Goal: Task Accomplishment & Management: Manage account settings

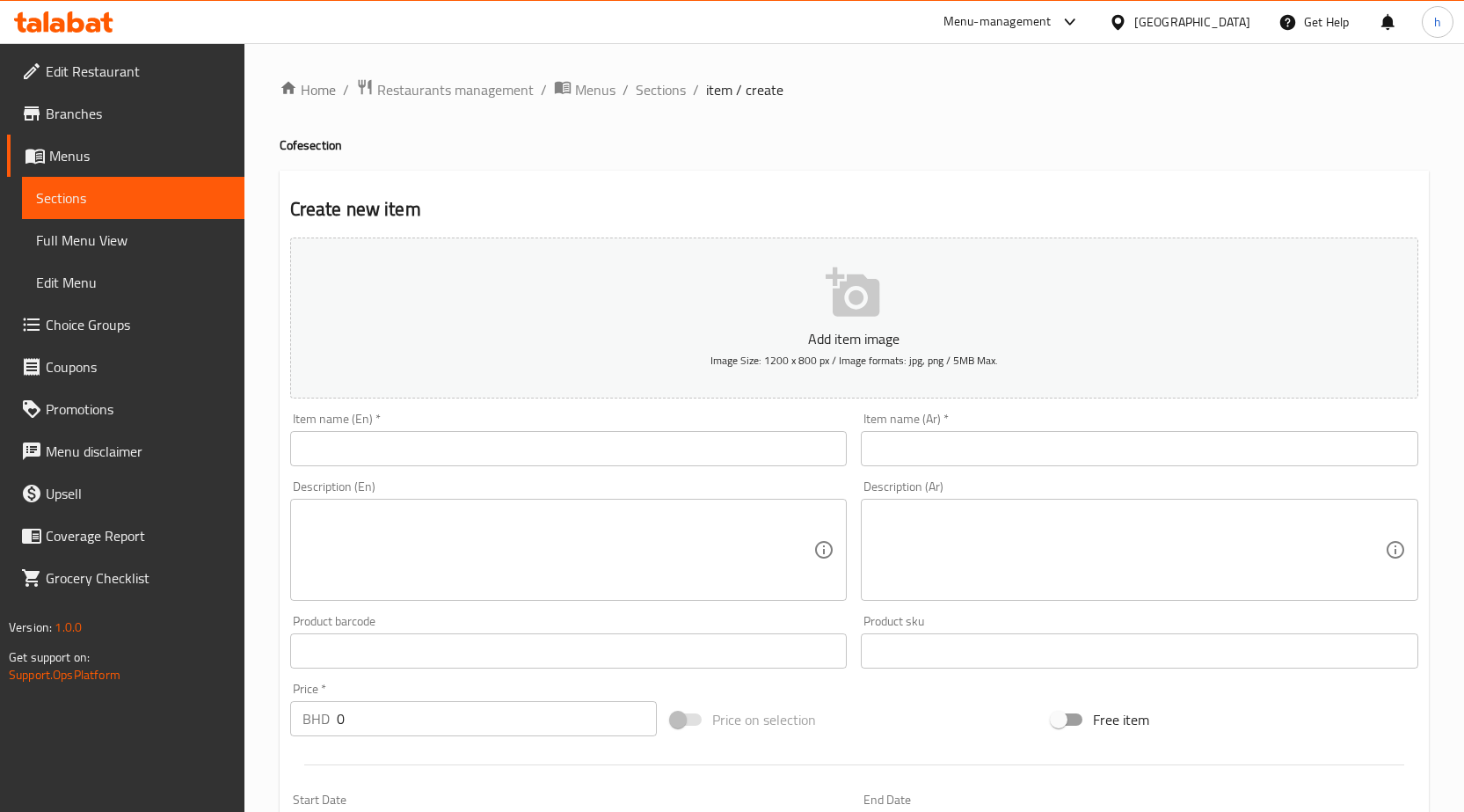
click at [162, 101] on link "Branches" at bounding box center [125, 113] width 237 height 42
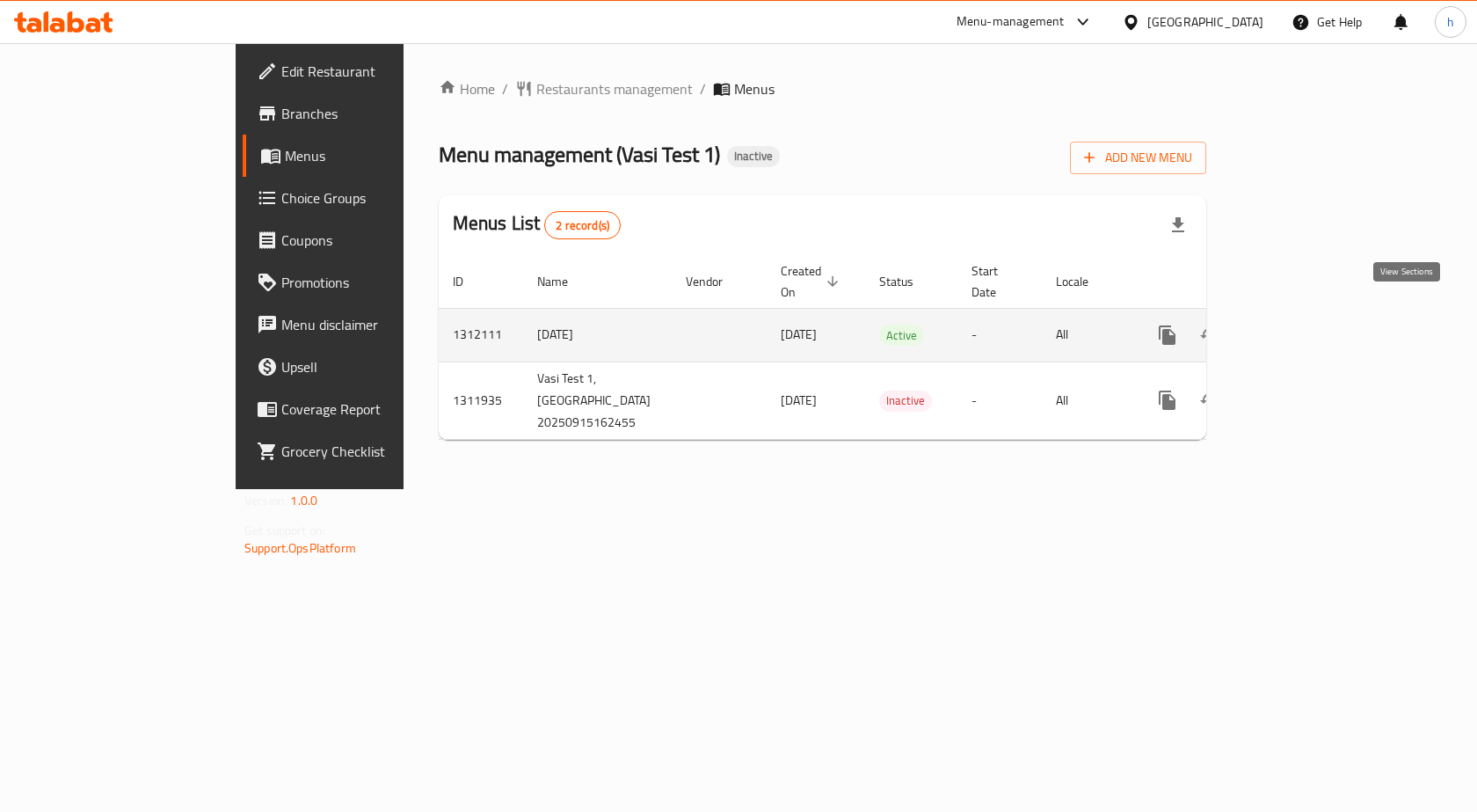
click at [1302, 327] on icon "enhanced table" at bounding box center [1294, 335] width 16 height 16
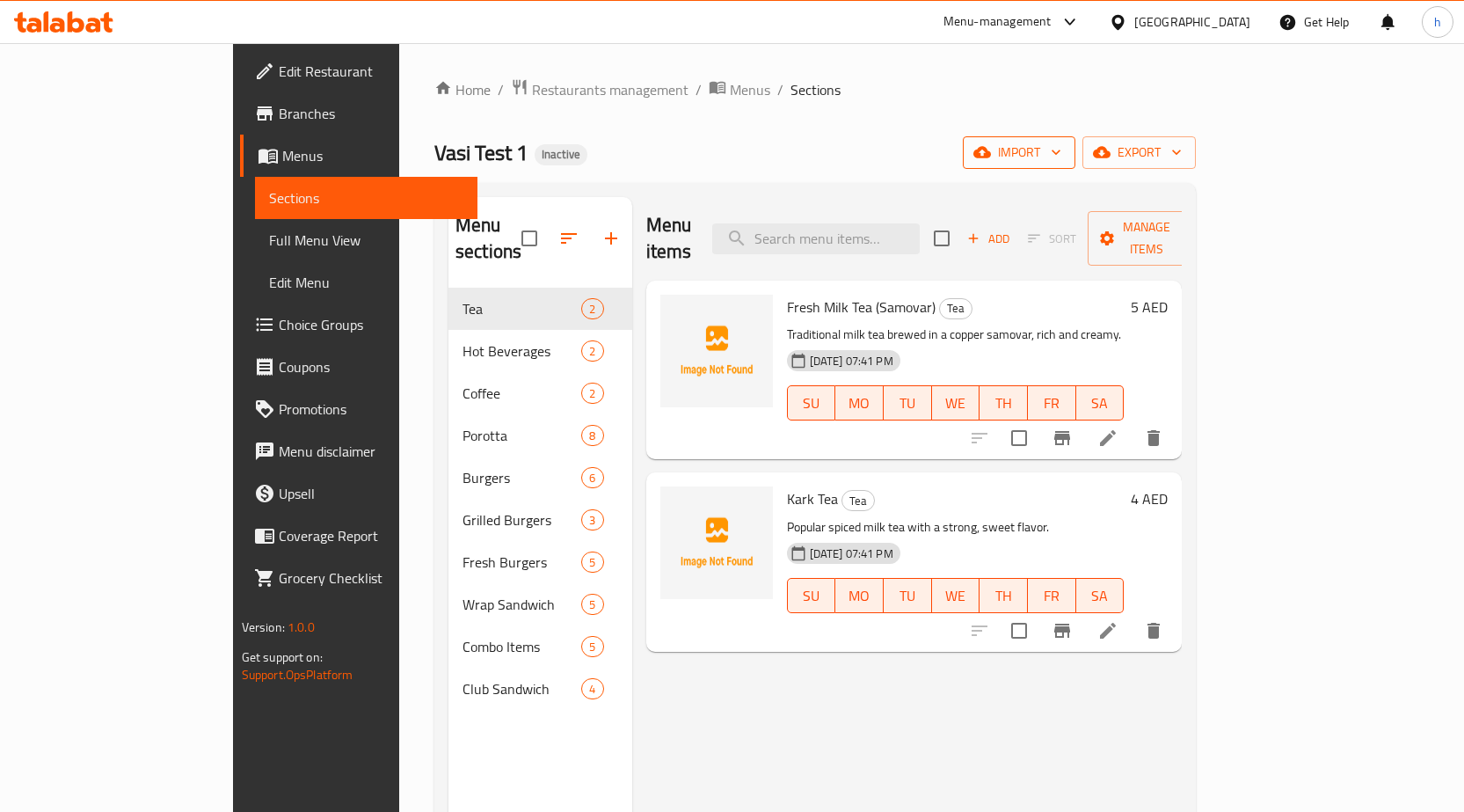
click at [1061, 141] on span "import" at bounding box center [1018, 152] width 84 height 22
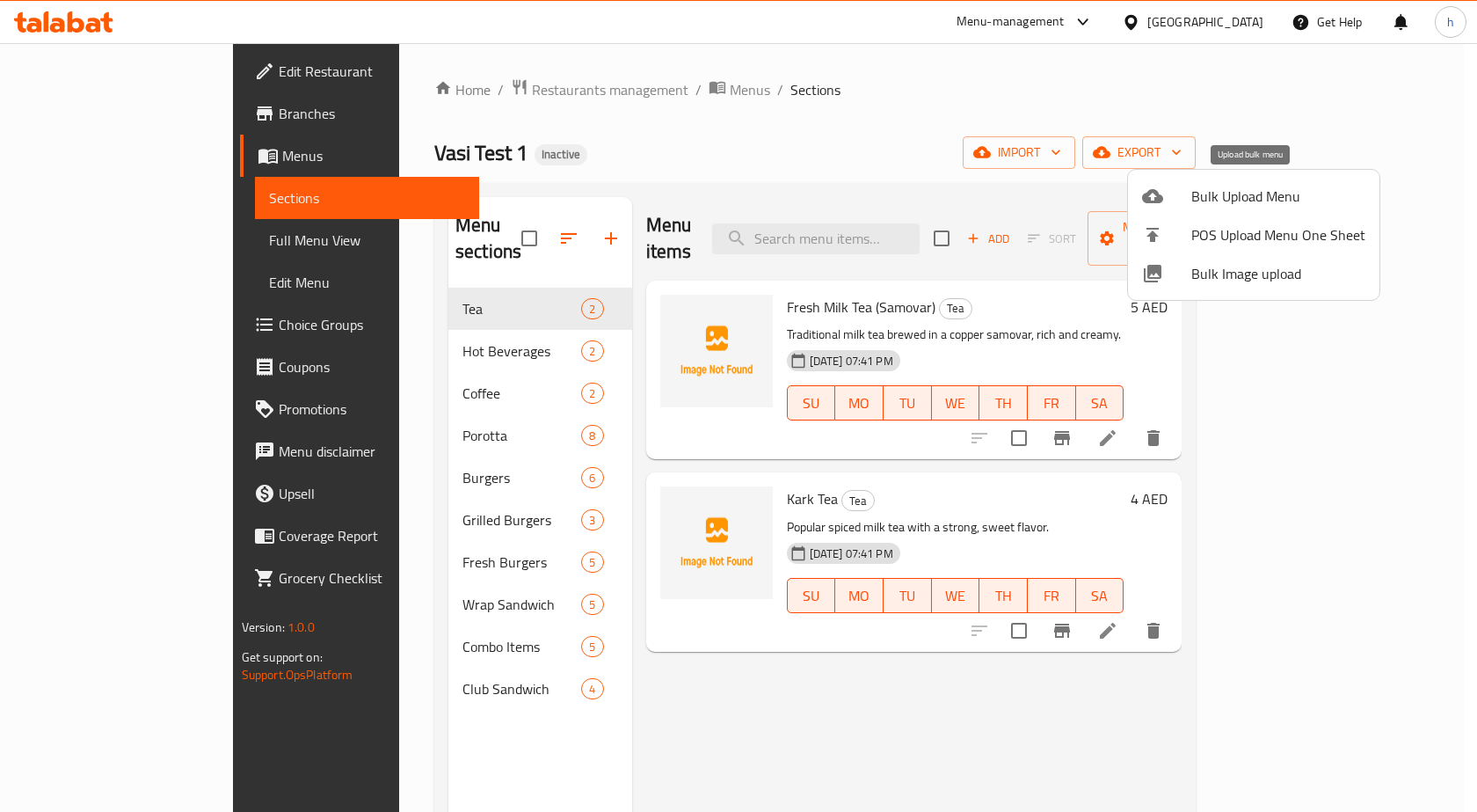
click at [1265, 192] on span "Bulk Upload Menu" at bounding box center [1278, 196] width 174 height 21
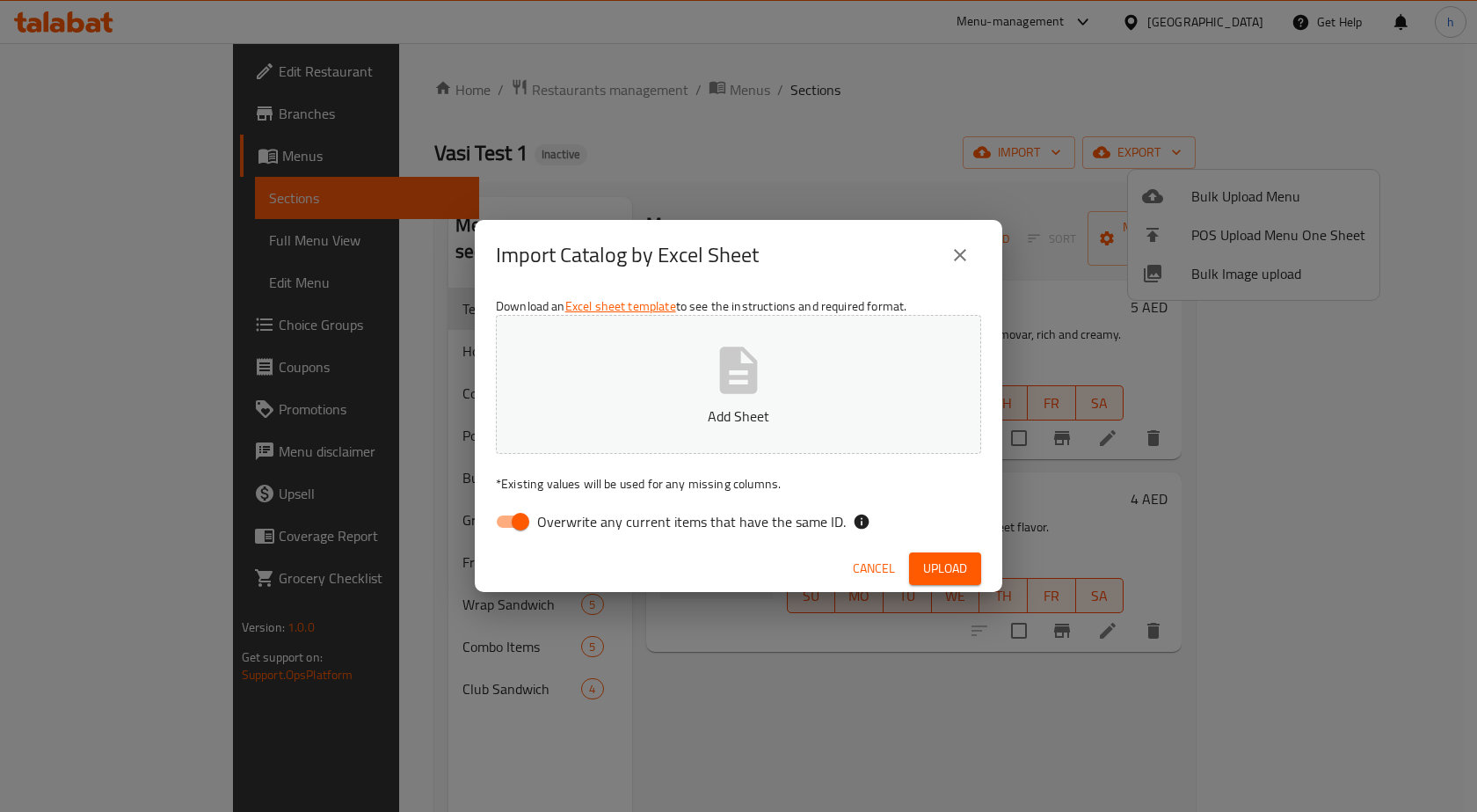
click at [518, 525] on input "Overwrite any current items that have the same ID." at bounding box center [520, 522] width 100 height 34
checkbox input "false"
click at [944, 578] on span "Upload" at bounding box center [945, 568] width 44 height 22
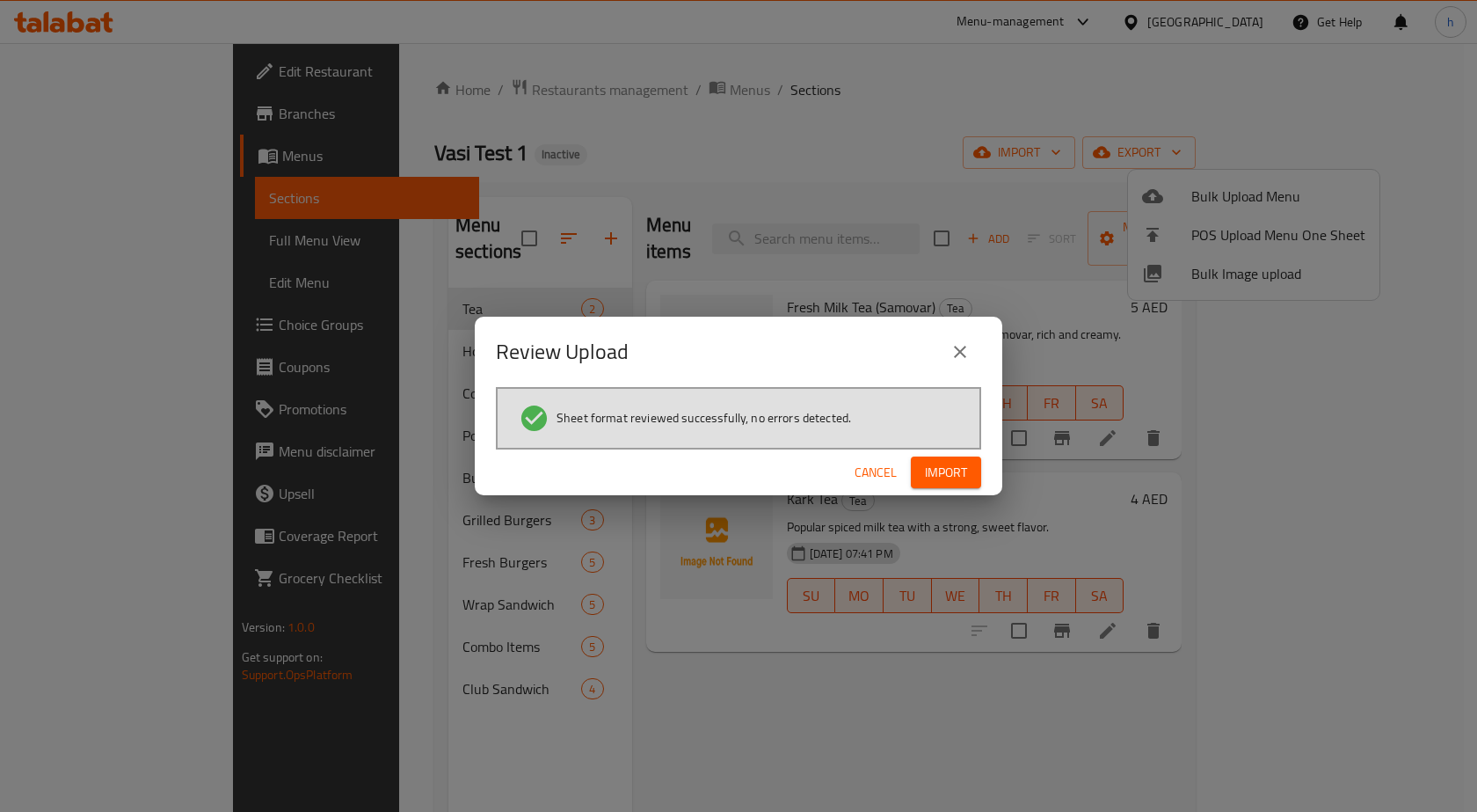
click at [945, 469] on span "Import" at bounding box center [945, 472] width 42 height 22
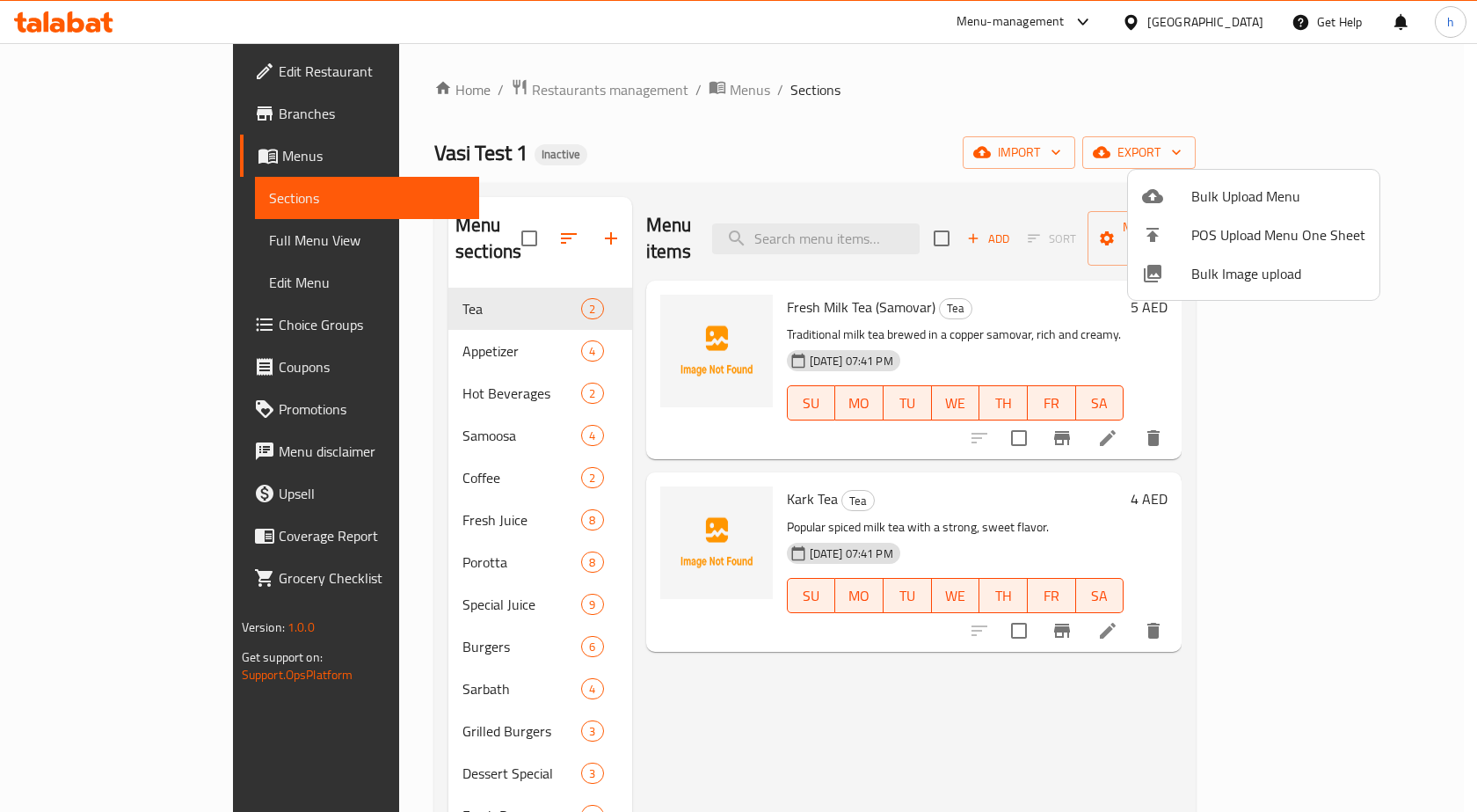
click at [685, 700] on div at bounding box center [738, 406] width 1477 height 812
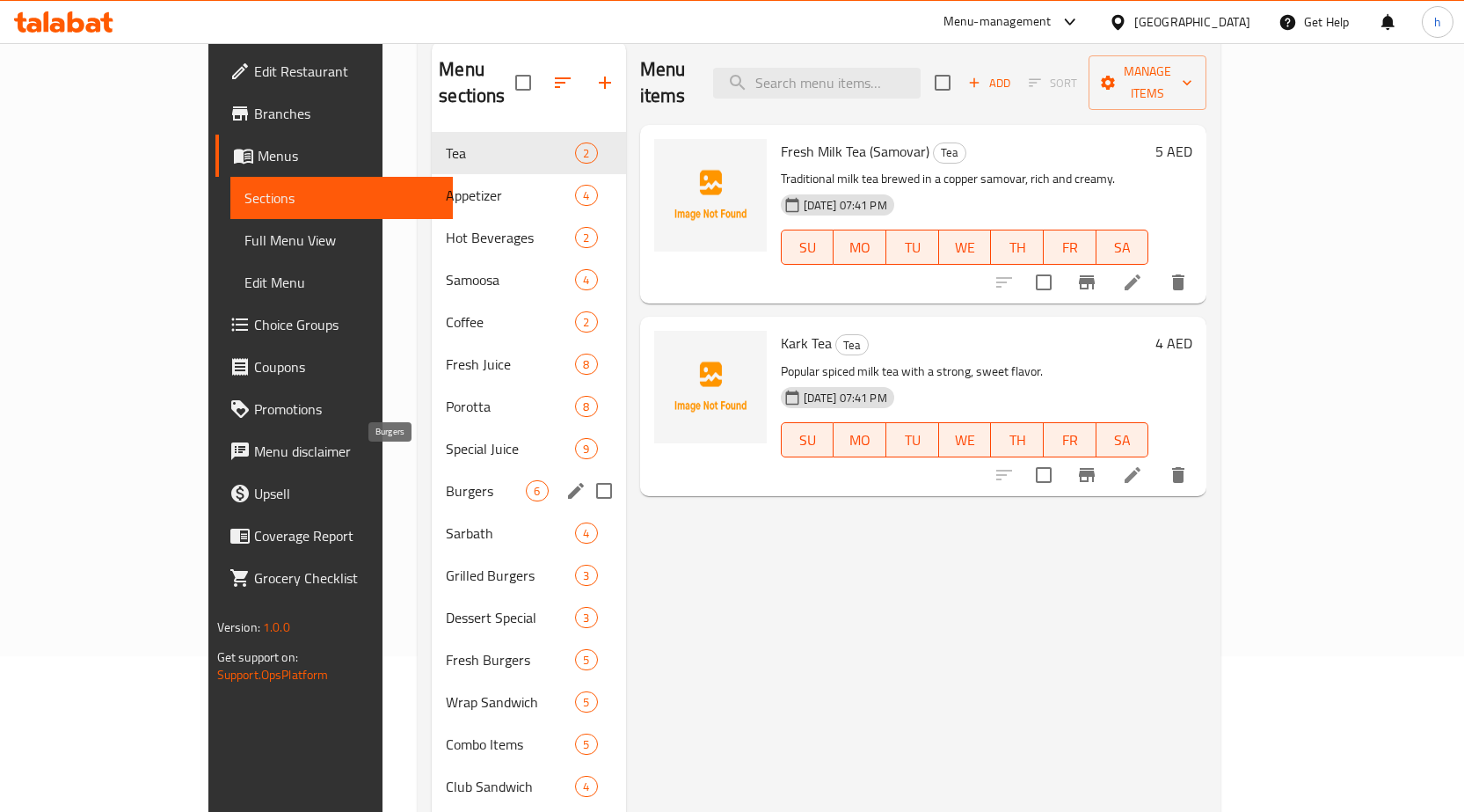
scroll to position [246, 0]
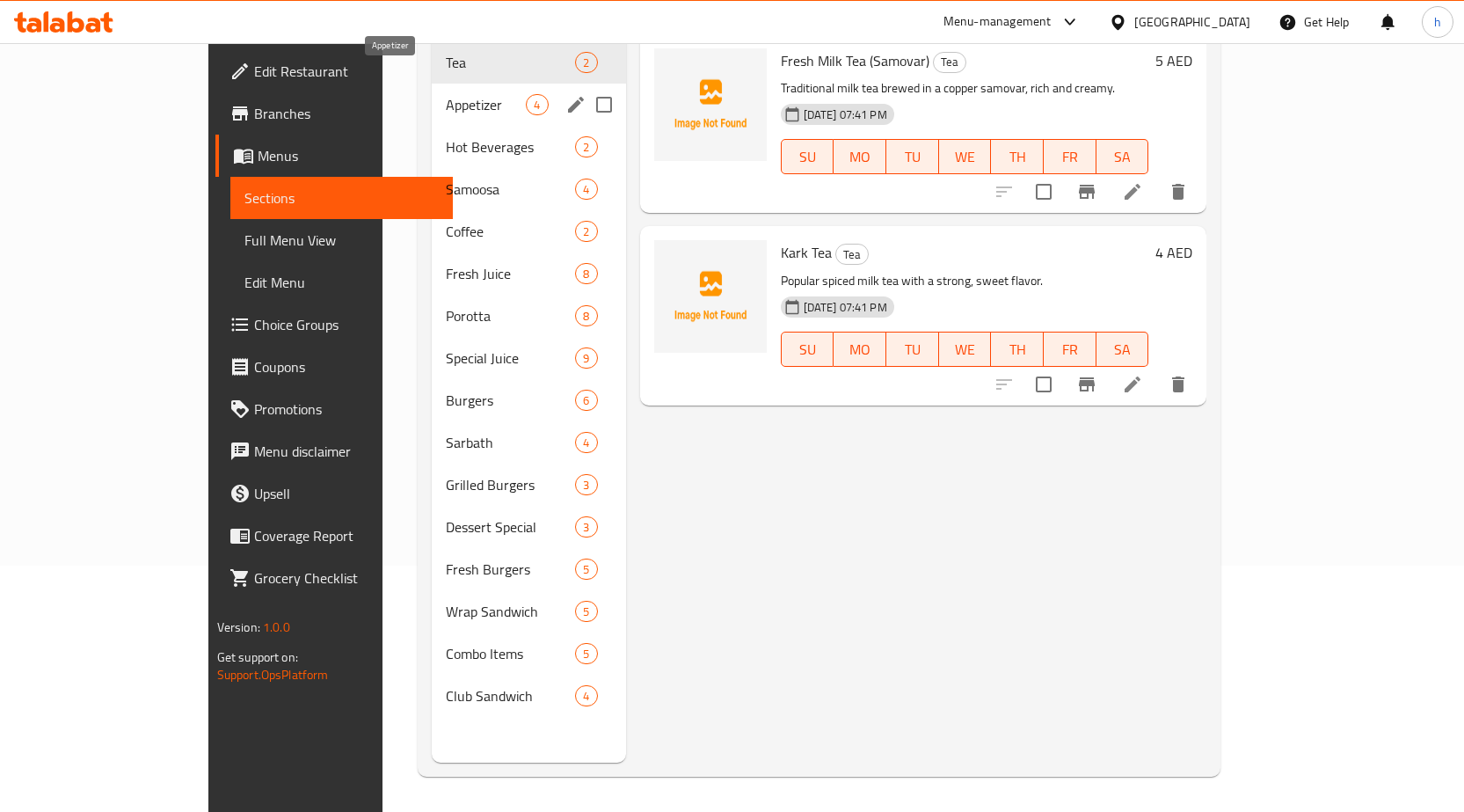
click at [446, 94] on span "Appetizer" at bounding box center [485, 104] width 80 height 21
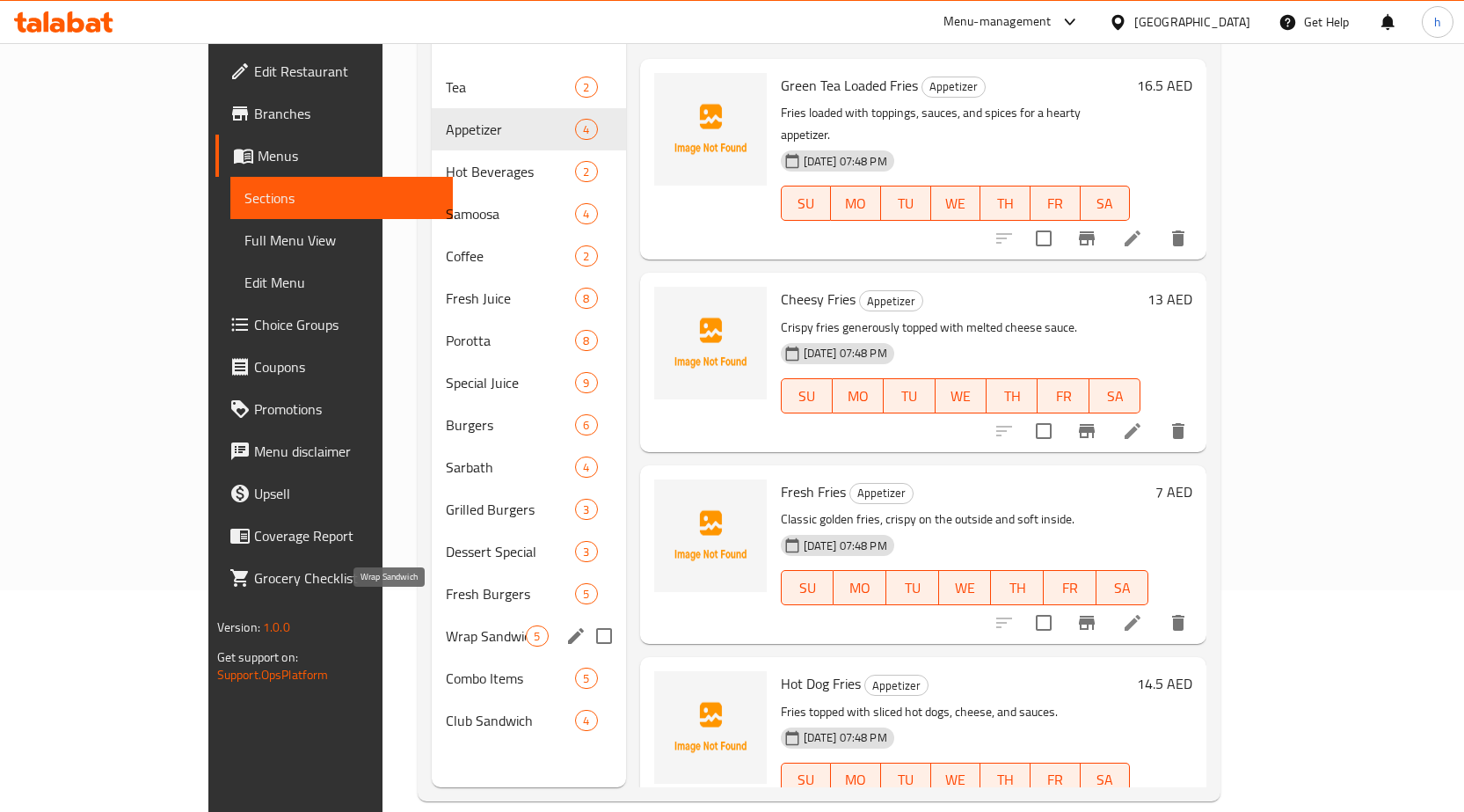
scroll to position [246, 0]
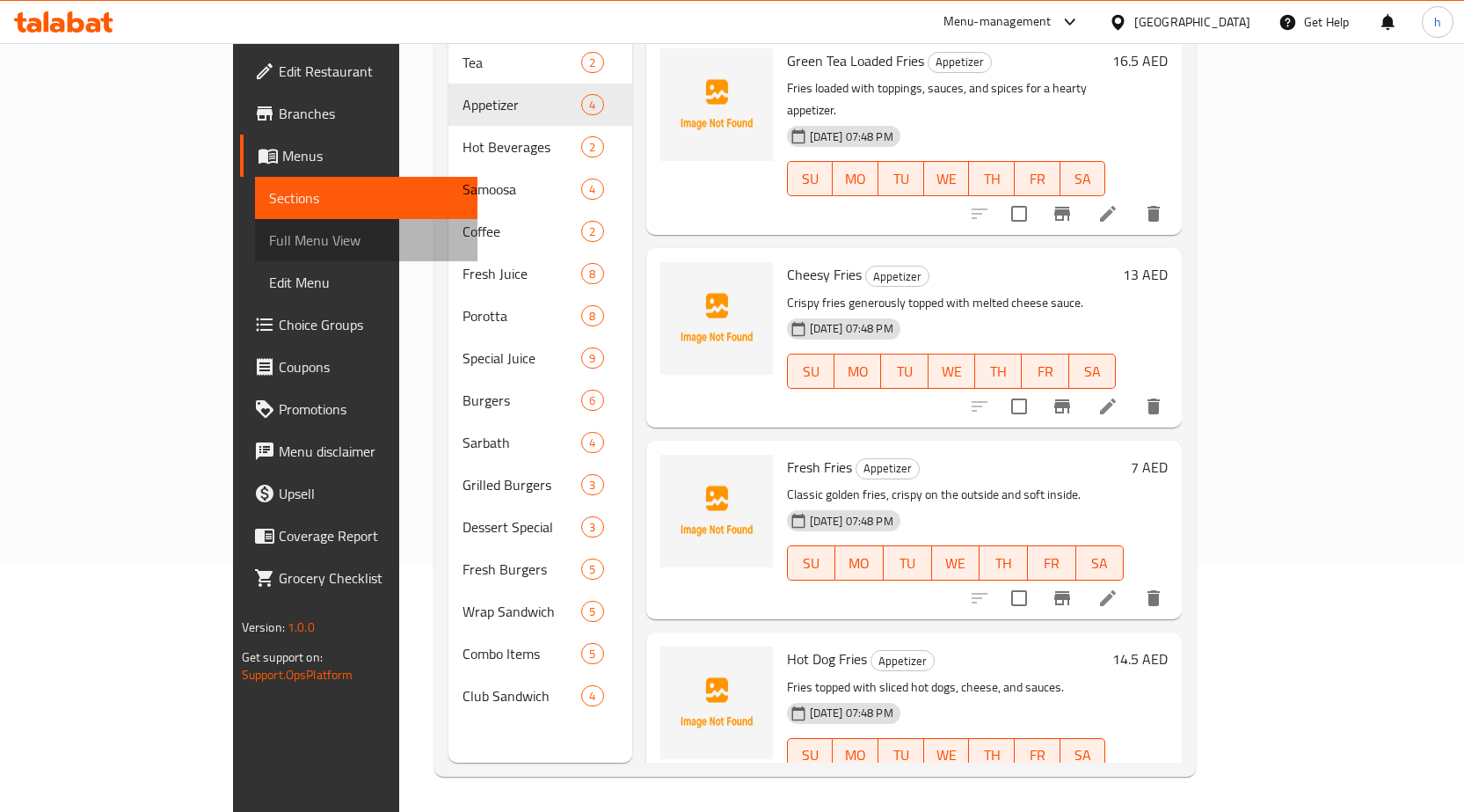
click at [269, 233] on span "Full Menu View" at bounding box center [366, 239] width 195 height 21
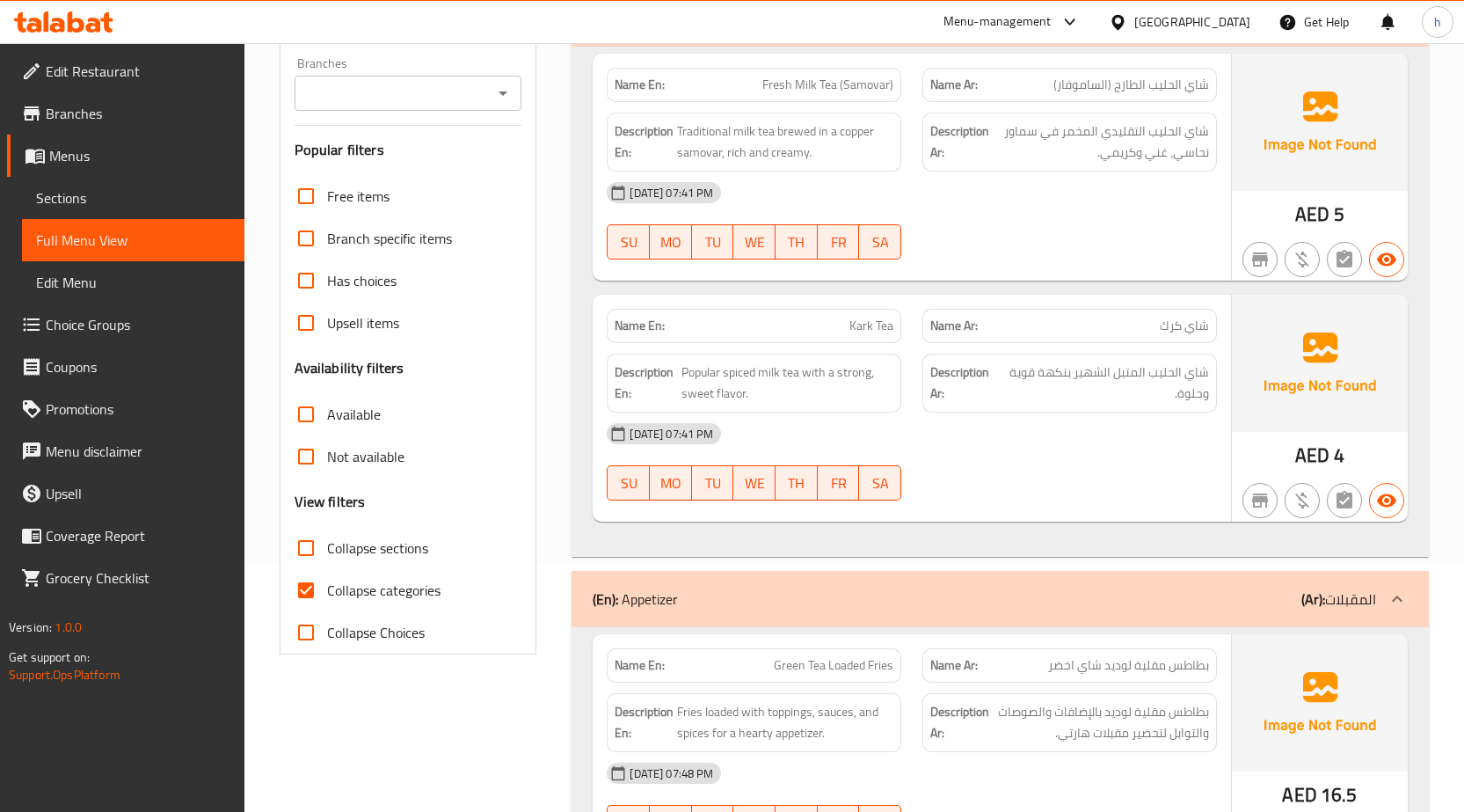
click at [342, 588] on span "Collapse categories" at bounding box center [383, 590] width 114 height 21
click at [327, 588] on input "Collapse categories" at bounding box center [305, 590] width 42 height 42
checkbox input "false"
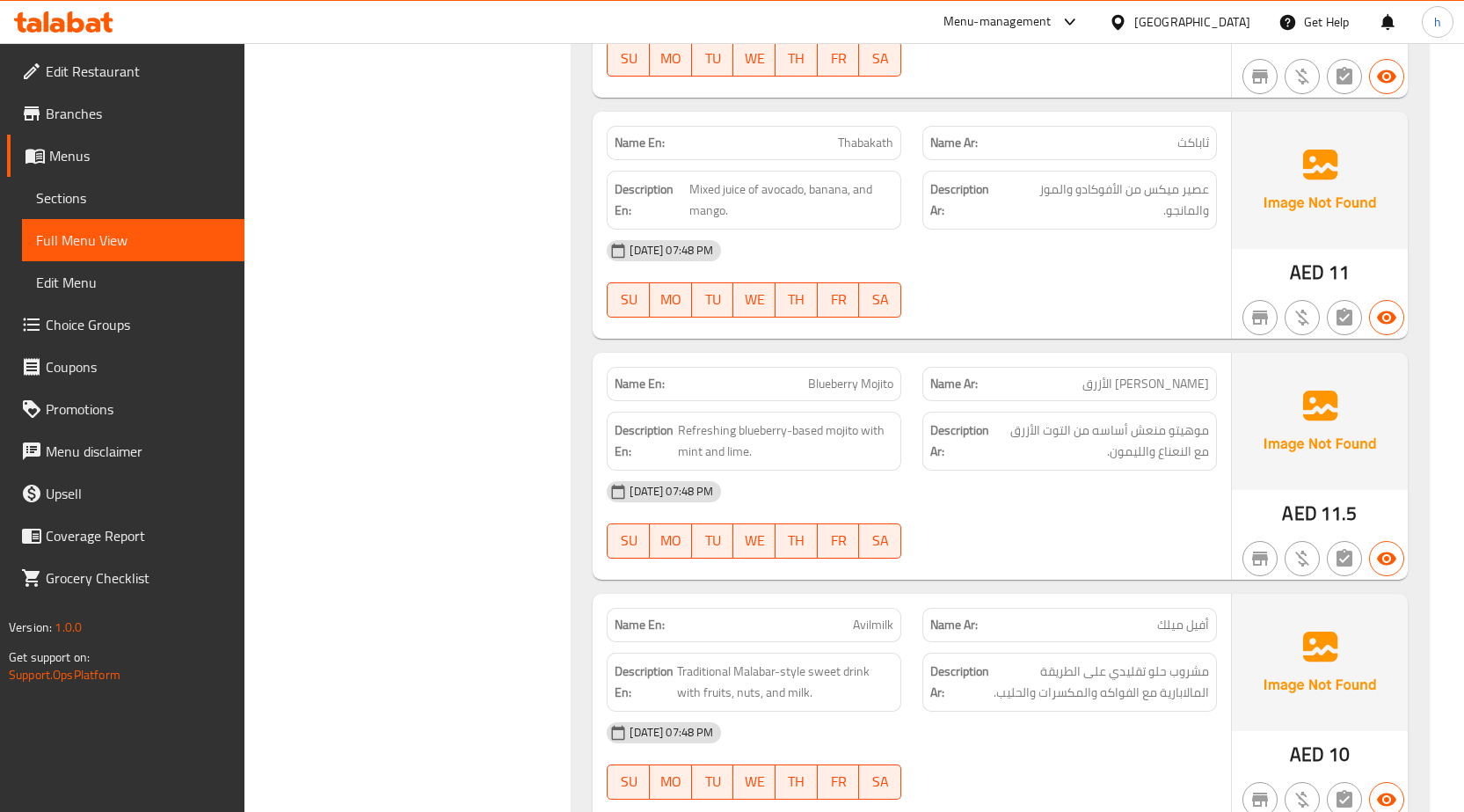
scroll to position [8529, 0]
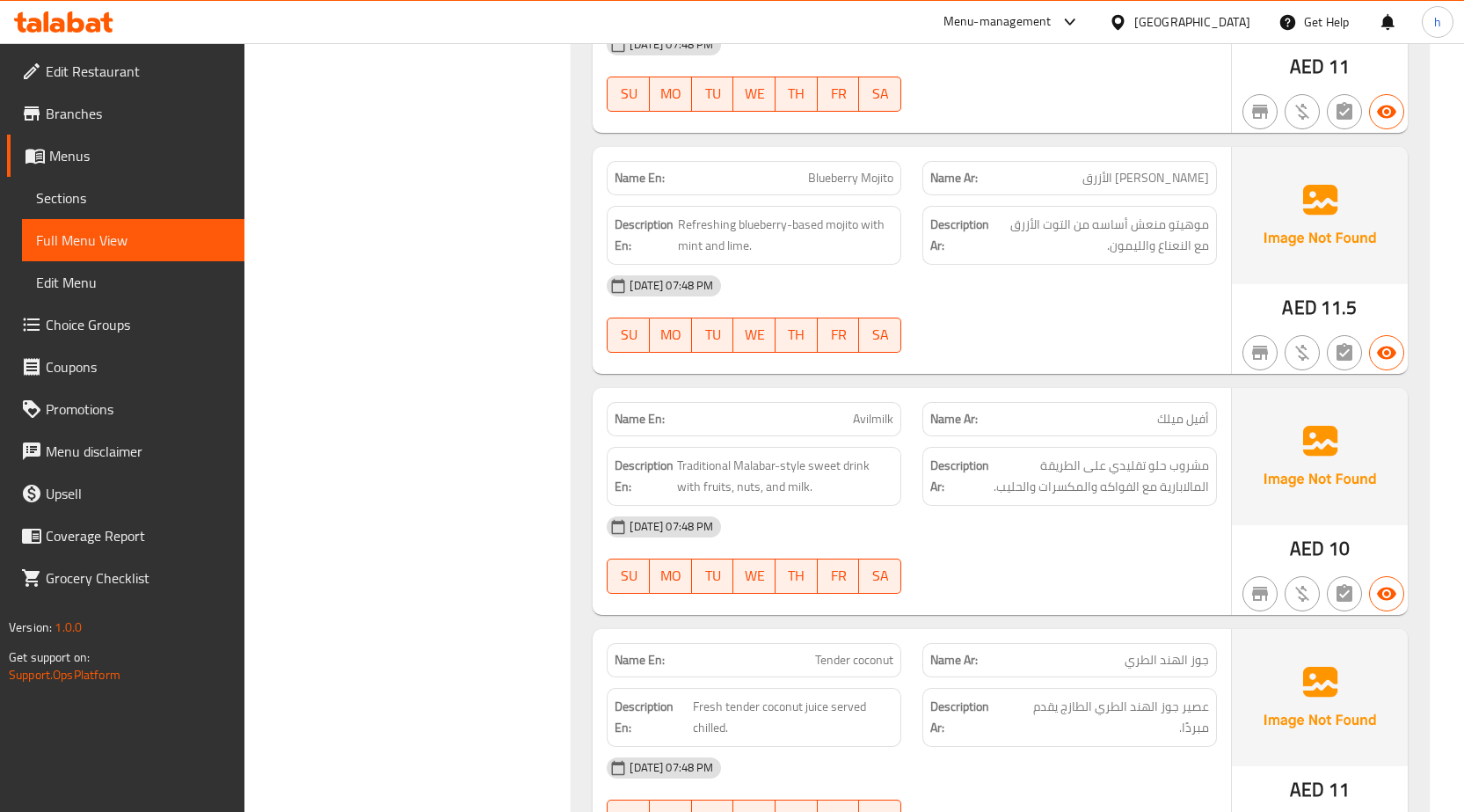
click at [708, 410] on p "Name En: Avilmilk" at bounding box center [754, 419] width 279 height 19
click at [799, 402] on div "Name En: Avilmilk" at bounding box center [754, 419] width 294 height 35
click at [871, 410] on span "Avilmilk" at bounding box center [872, 419] width 41 height 19
click at [870, 410] on span "Avilmilk" at bounding box center [872, 419] width 41 height 19
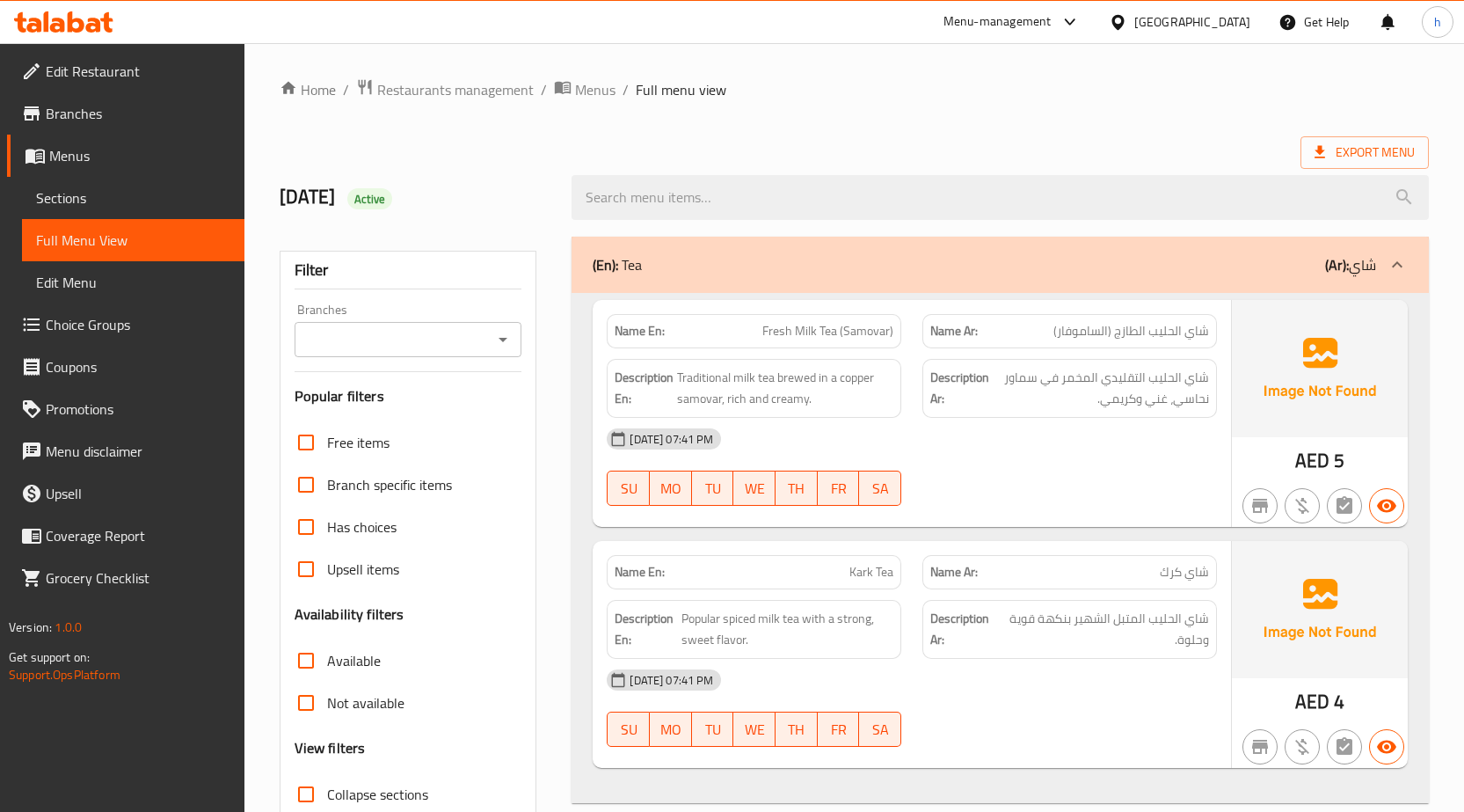
scroll to position [8501, 0]
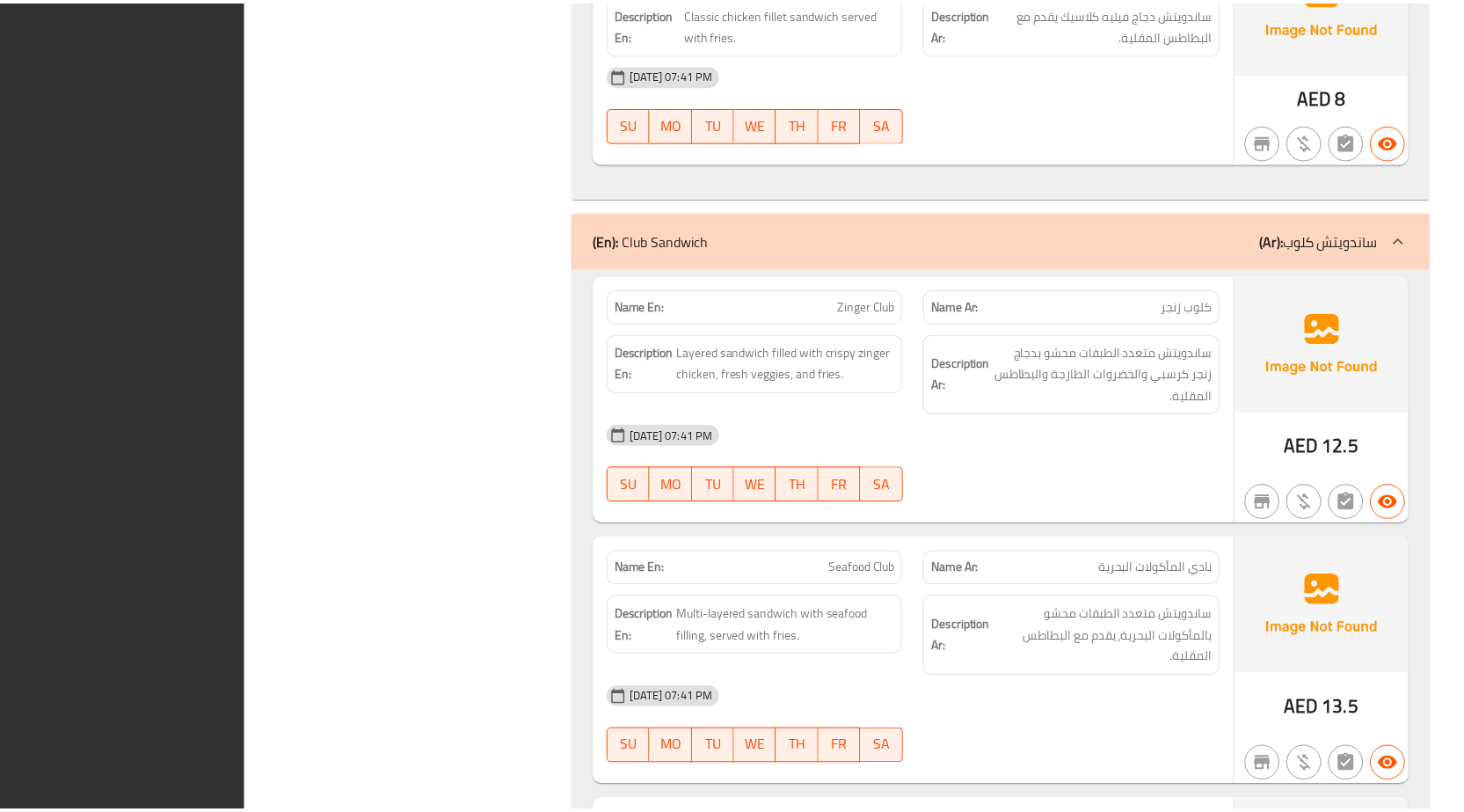
scroll to position [18896, 0]
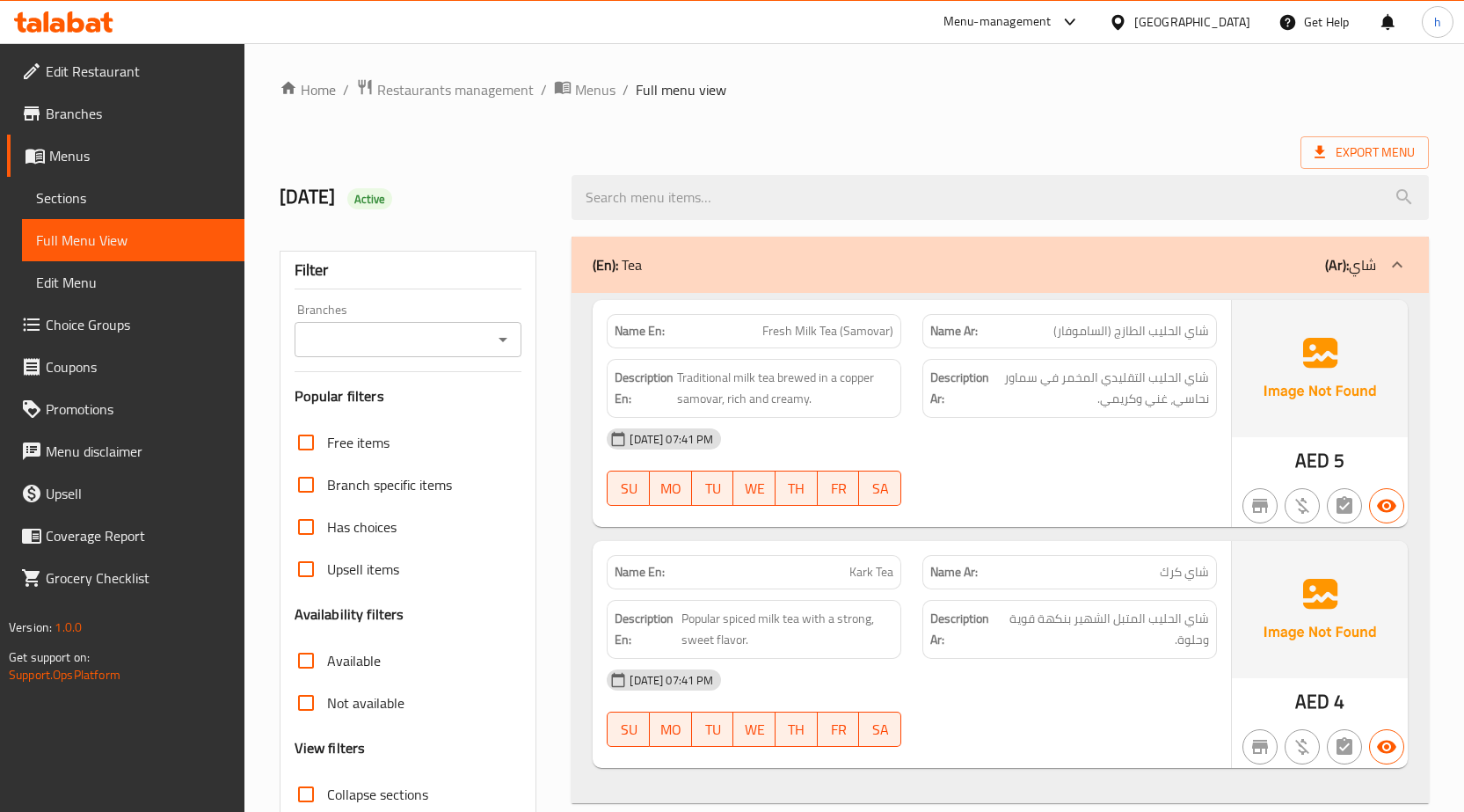
click at [108, 280] on span "Edit Menu" at bounding box center [132, 282] width 195 height 21
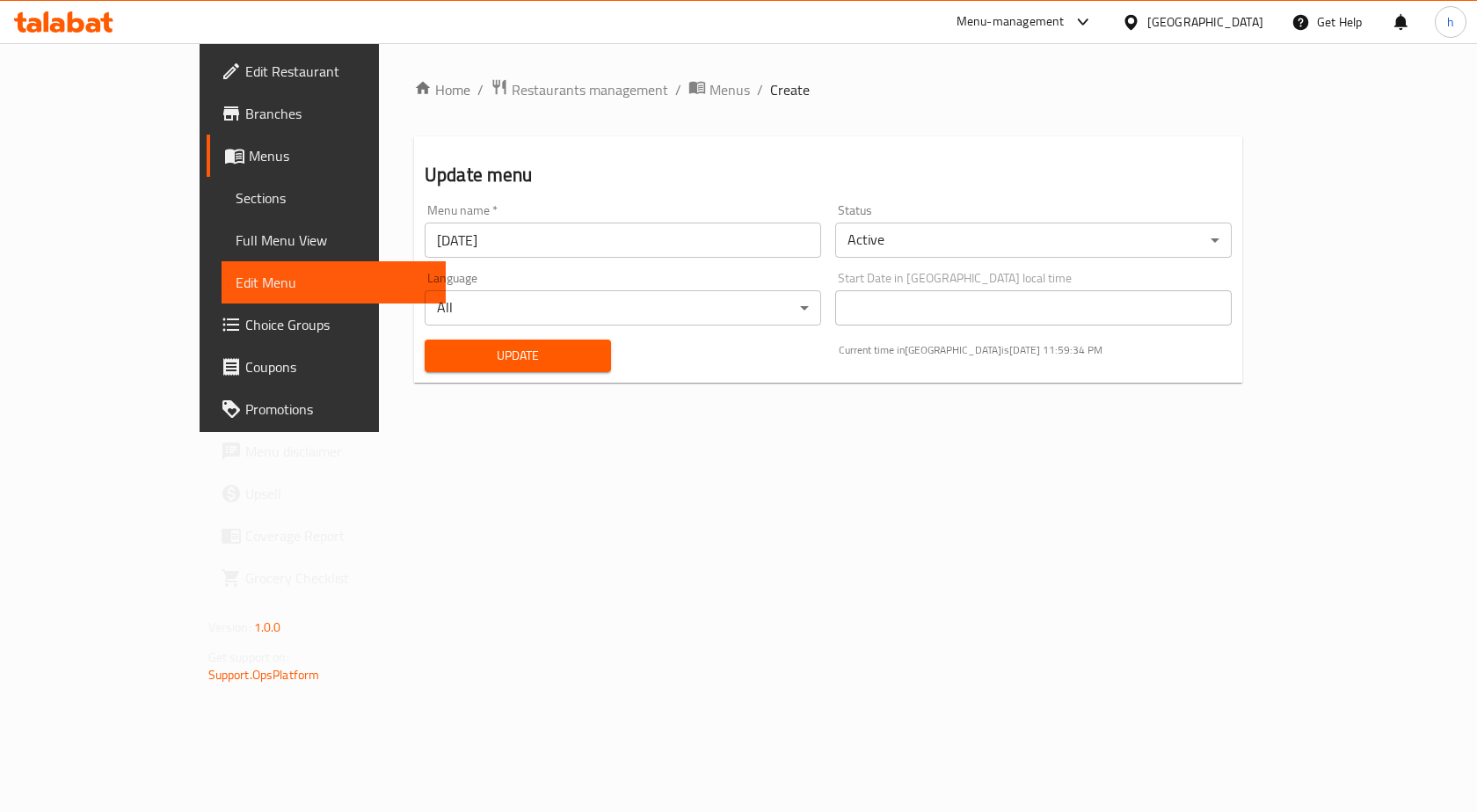
click at [236, 234] on span "Full Menu View" at bounding box center [334, 239] width 197 height 21
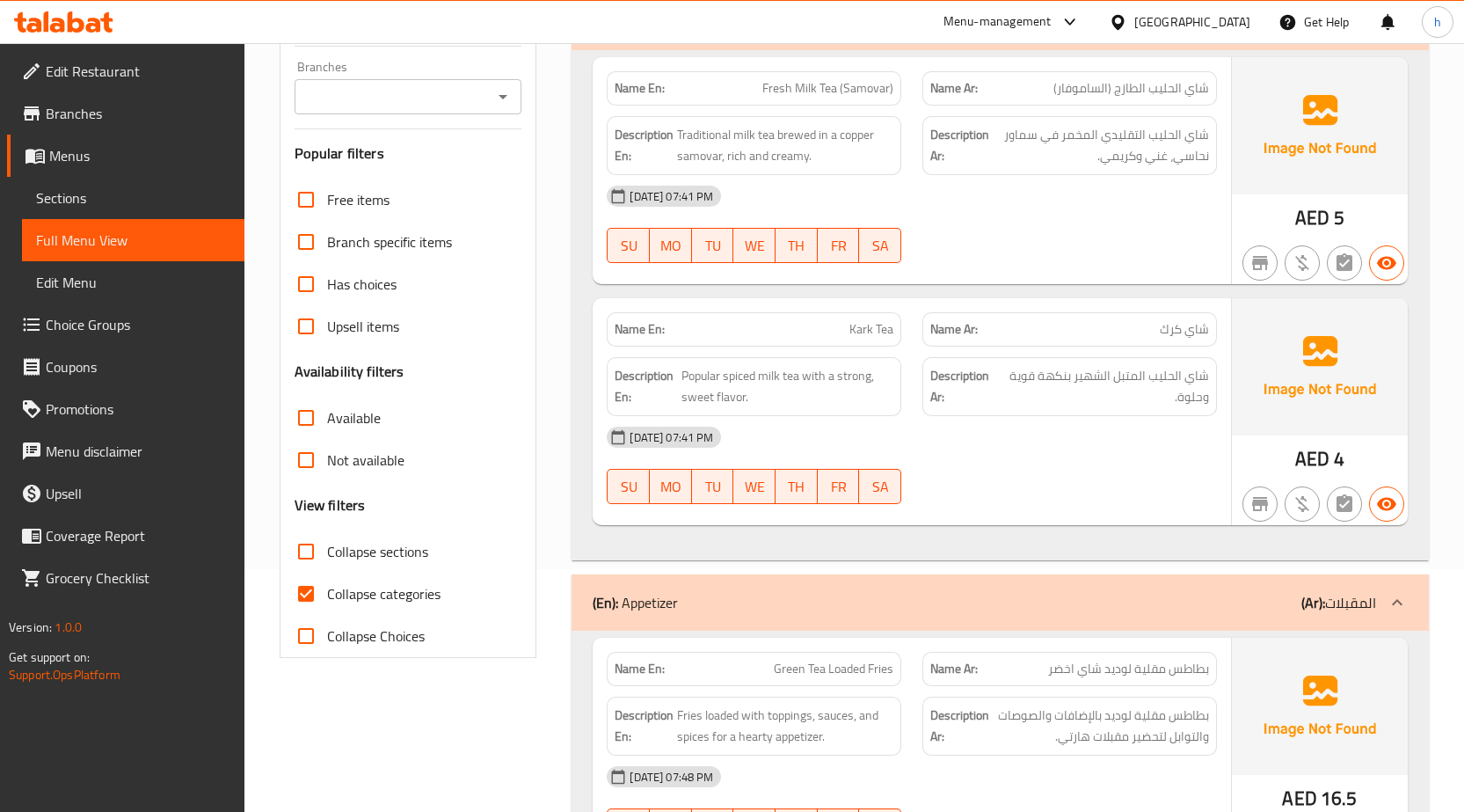
scroll to position [264, 0]
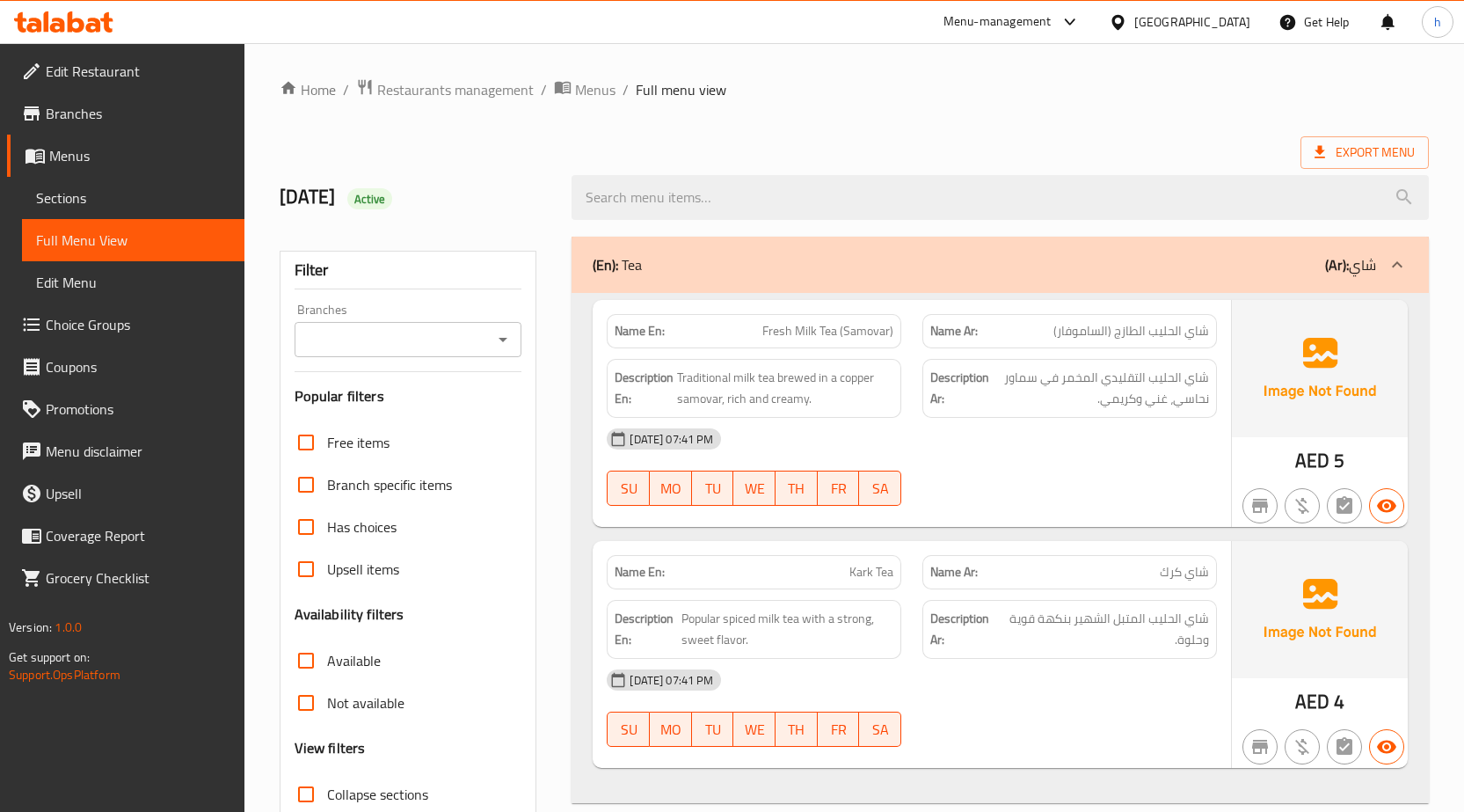
scroll to position [18896, 0]
